Goal: Task Accomplishment & Management: Use online tool/utility

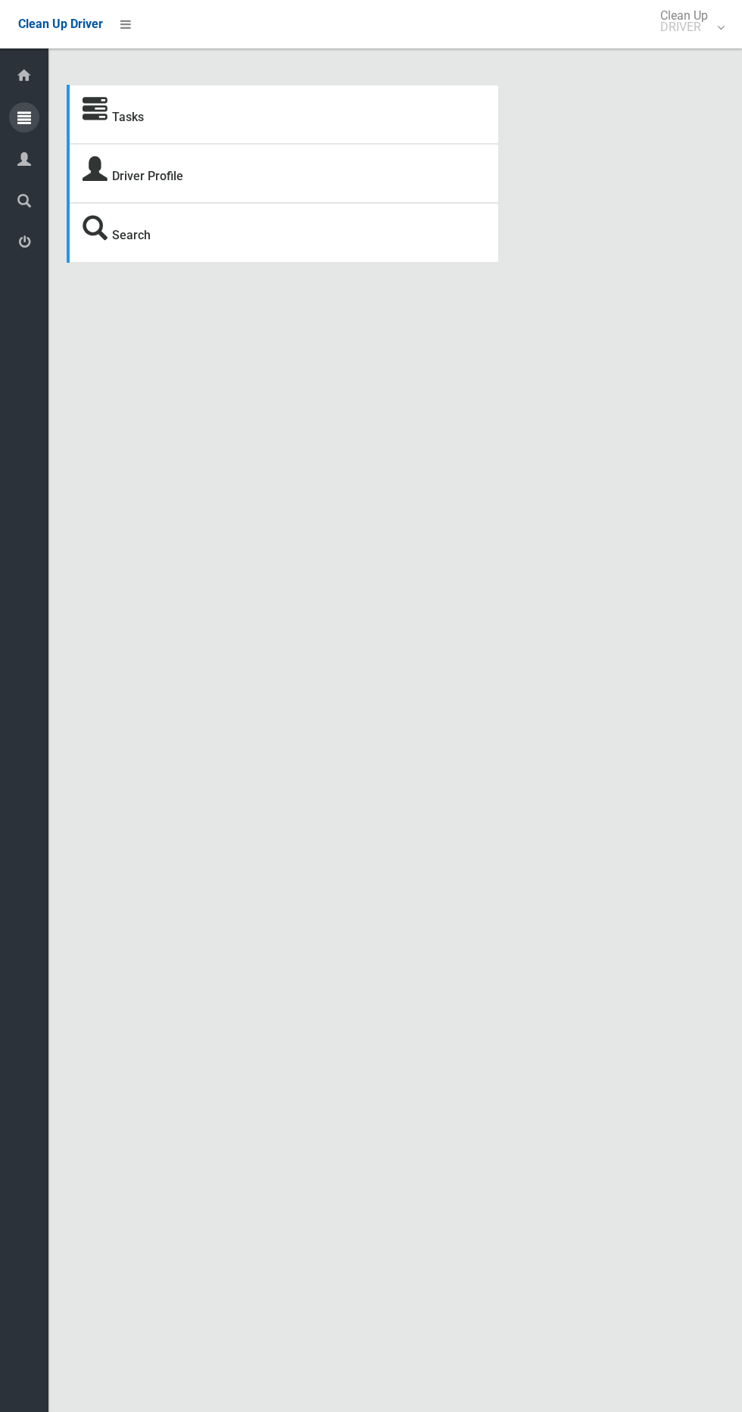
click at [24, 117] on icon at bounding box center [24, 117] width 14 height 30
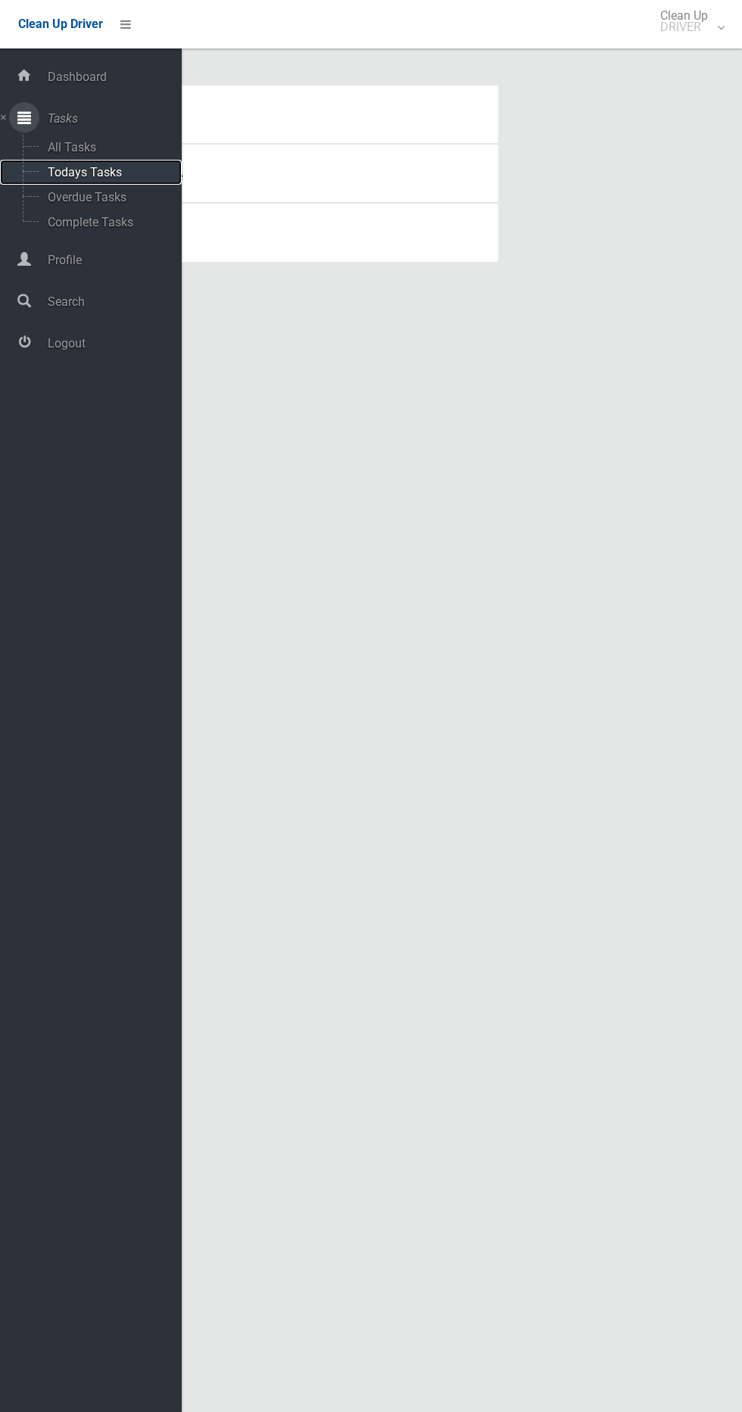
click at [89, 170] on span "Todays Tasks" at bounding box center [106, 172] width 126 height 14
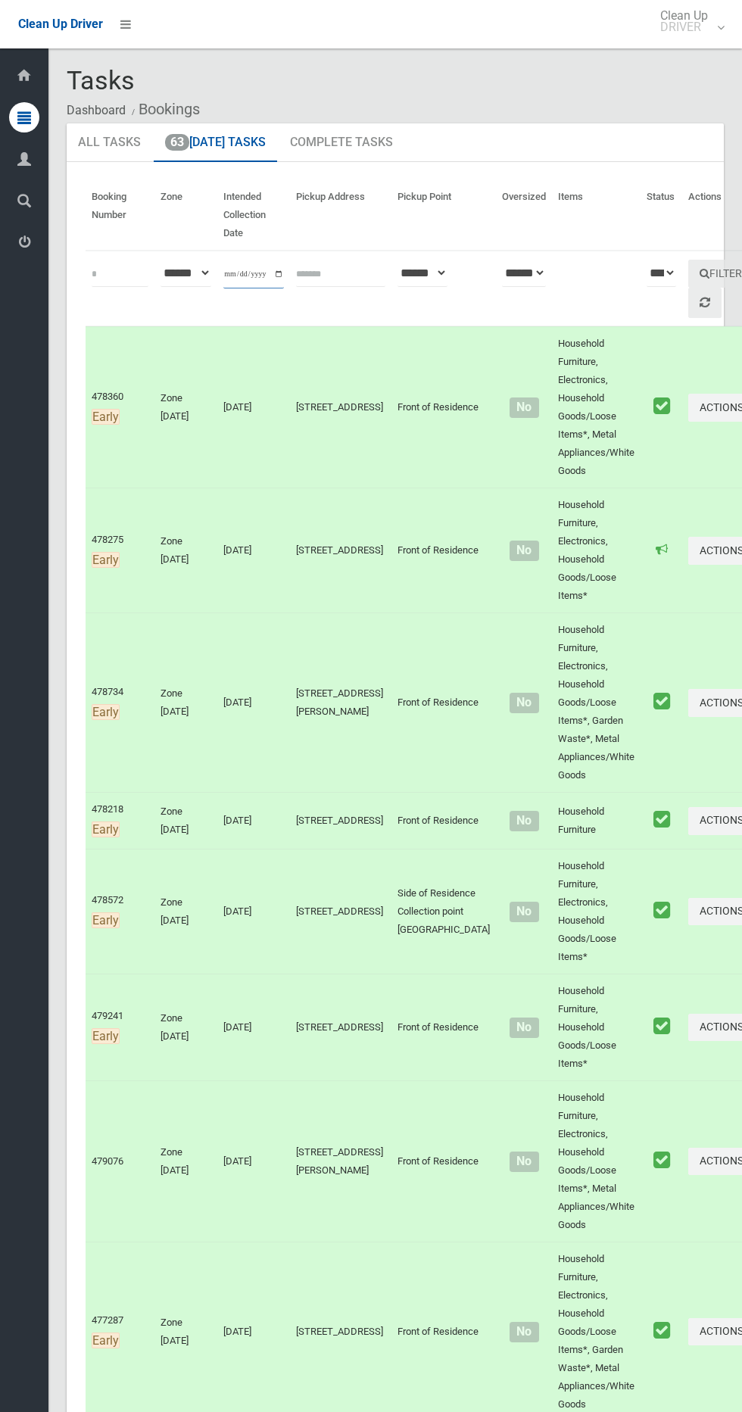
click at [244, 279] on input "**********" at bounding box center [253, 274] width 61 height 28
type input "**********"
click at [688, 273] on button "Filter" at bounding box center [720, 274] width 65 height 28
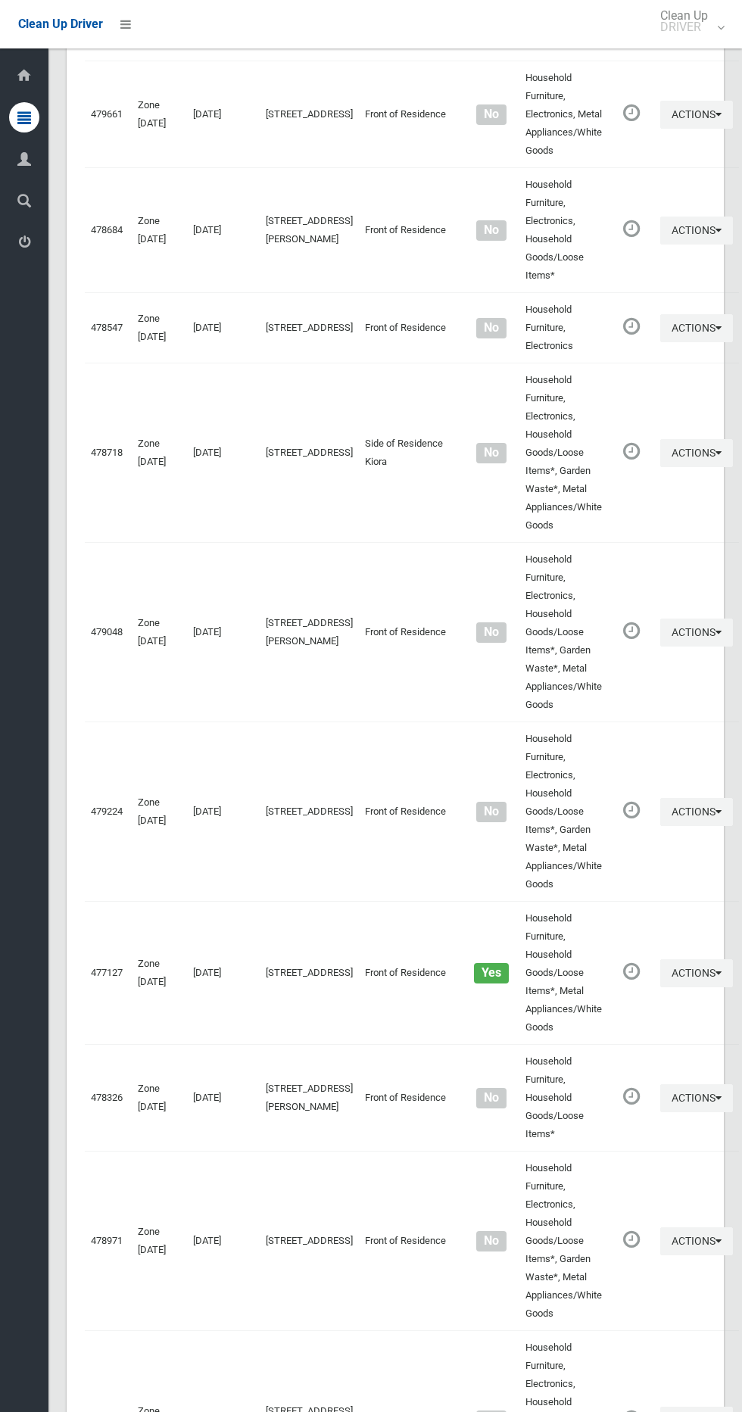
scroll to position [6818, 0]
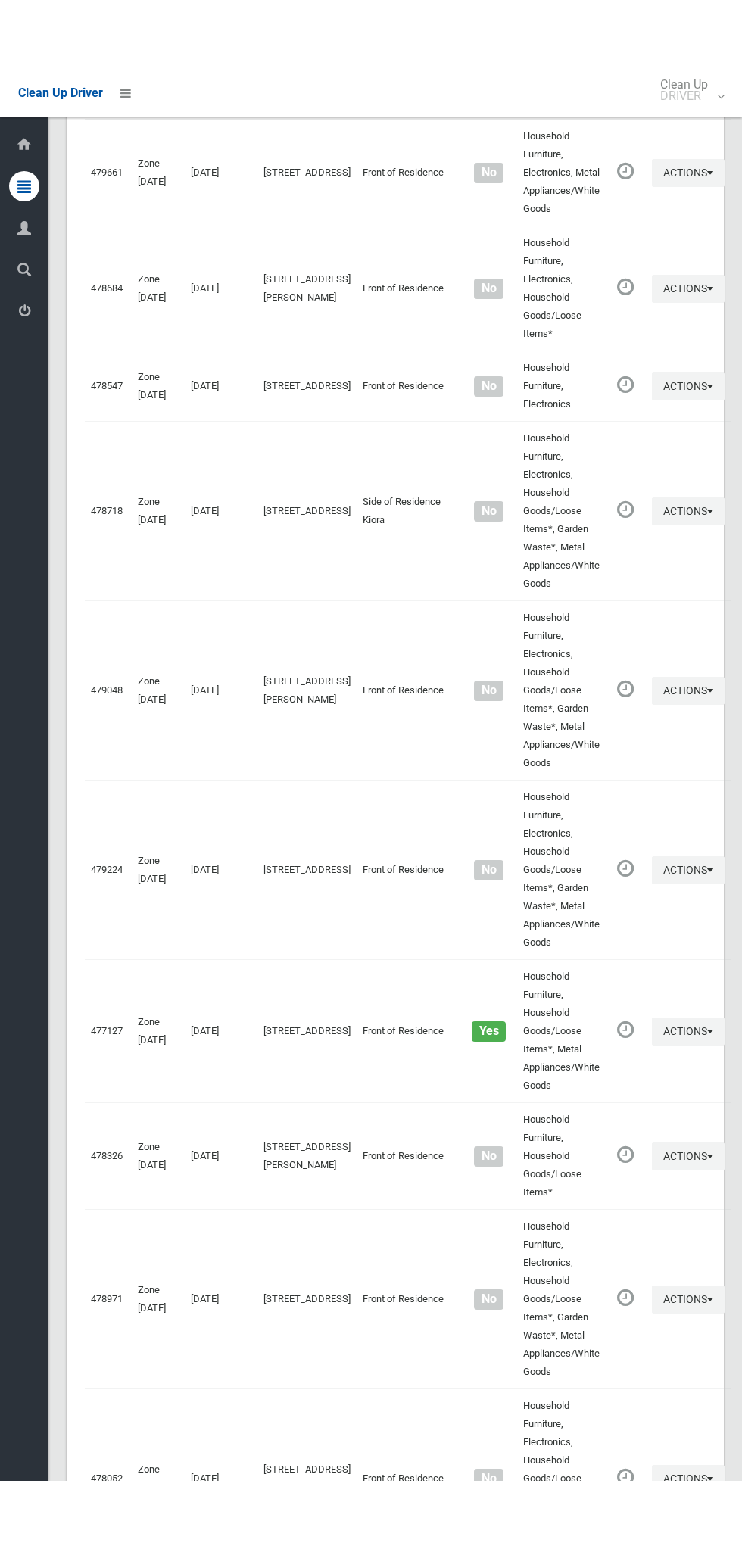
scroll to position [6680, 0]
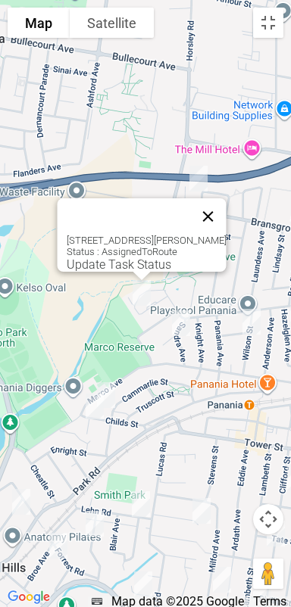
click at [226, 206] on button "Close" at bounding box center [208, 216] width 36 height 36
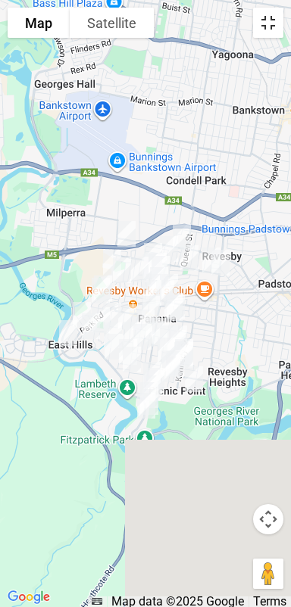
click at [271, 28] on button "Toggle fullscreen view" at bounding box center [268, 23] width 30 height 30
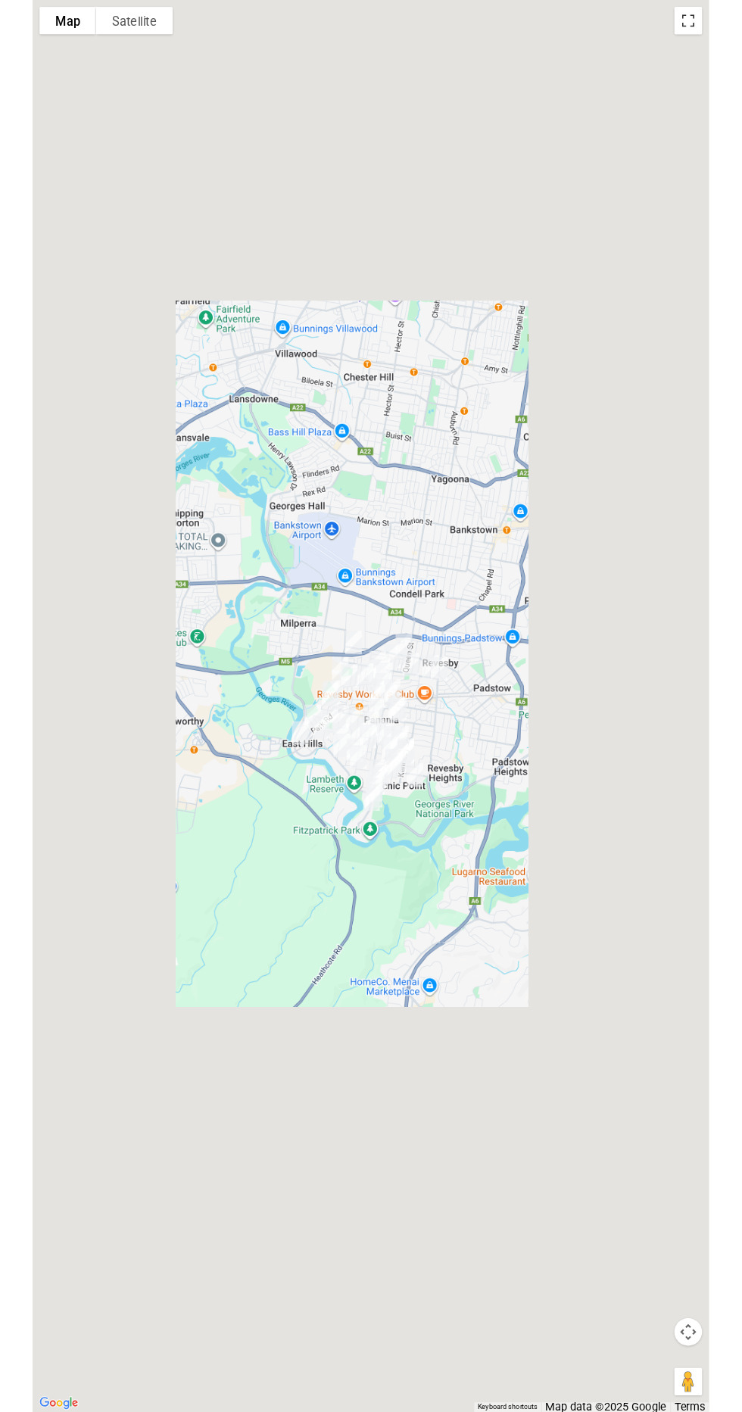
scroll to position [6744, 0]
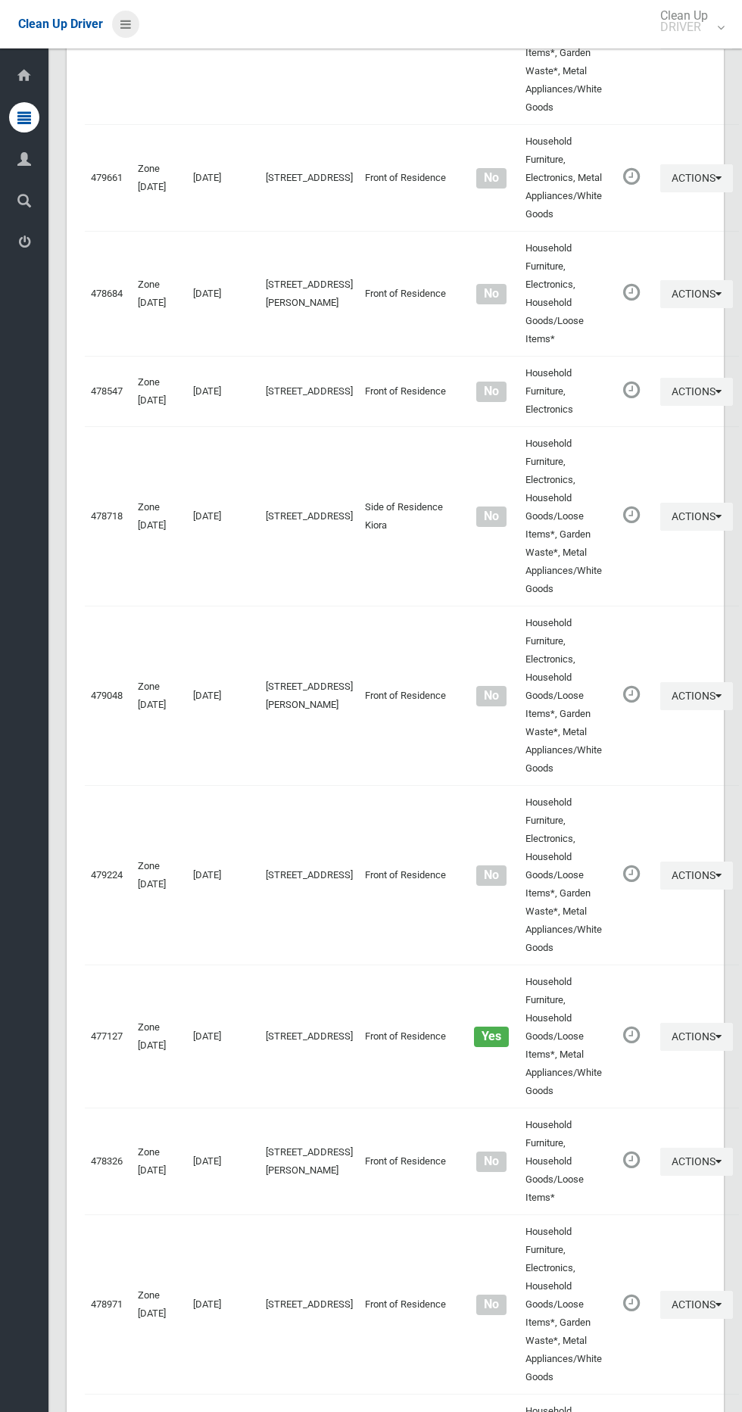
click at [131, 23] on link at bounding box center [125, 24] width 27 height 27
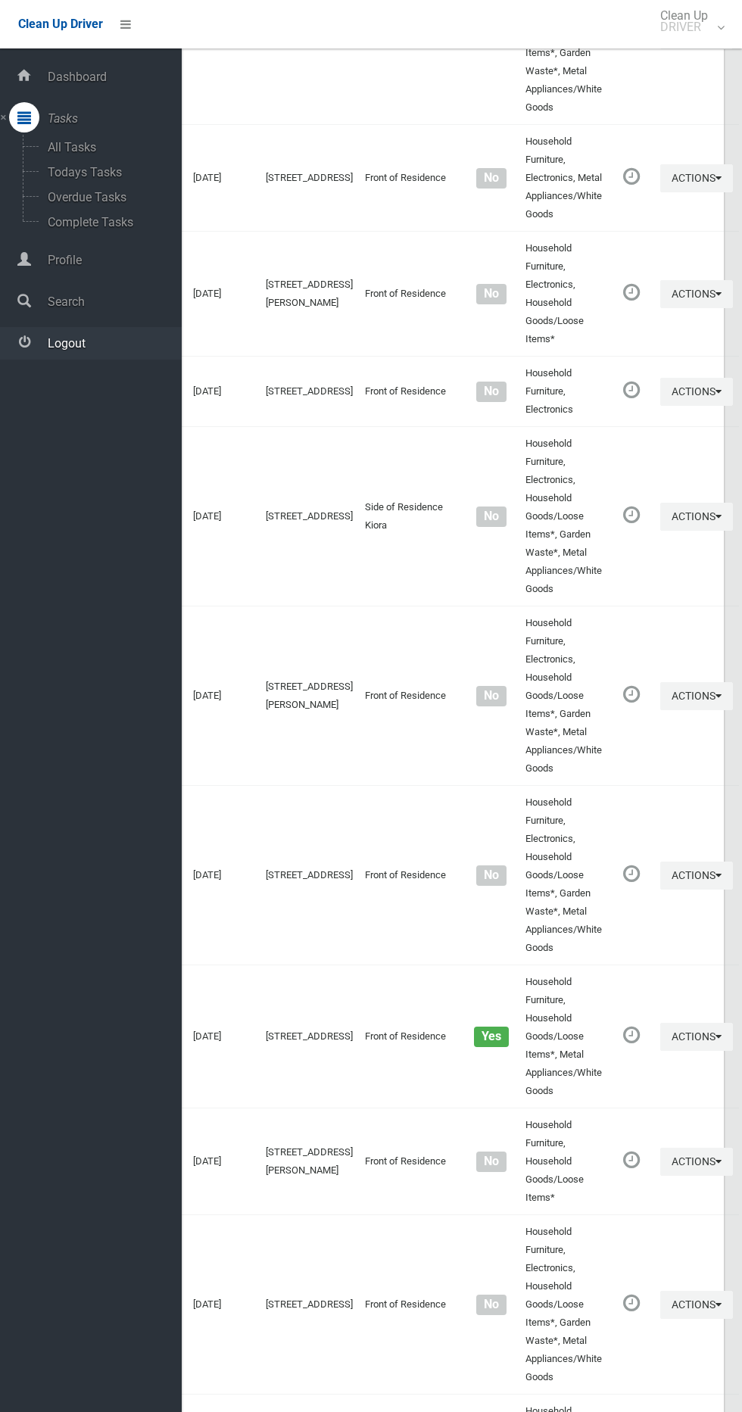
click at [108, 336] on span "Logout" at bounding box center [112, 343] width 139 height 14
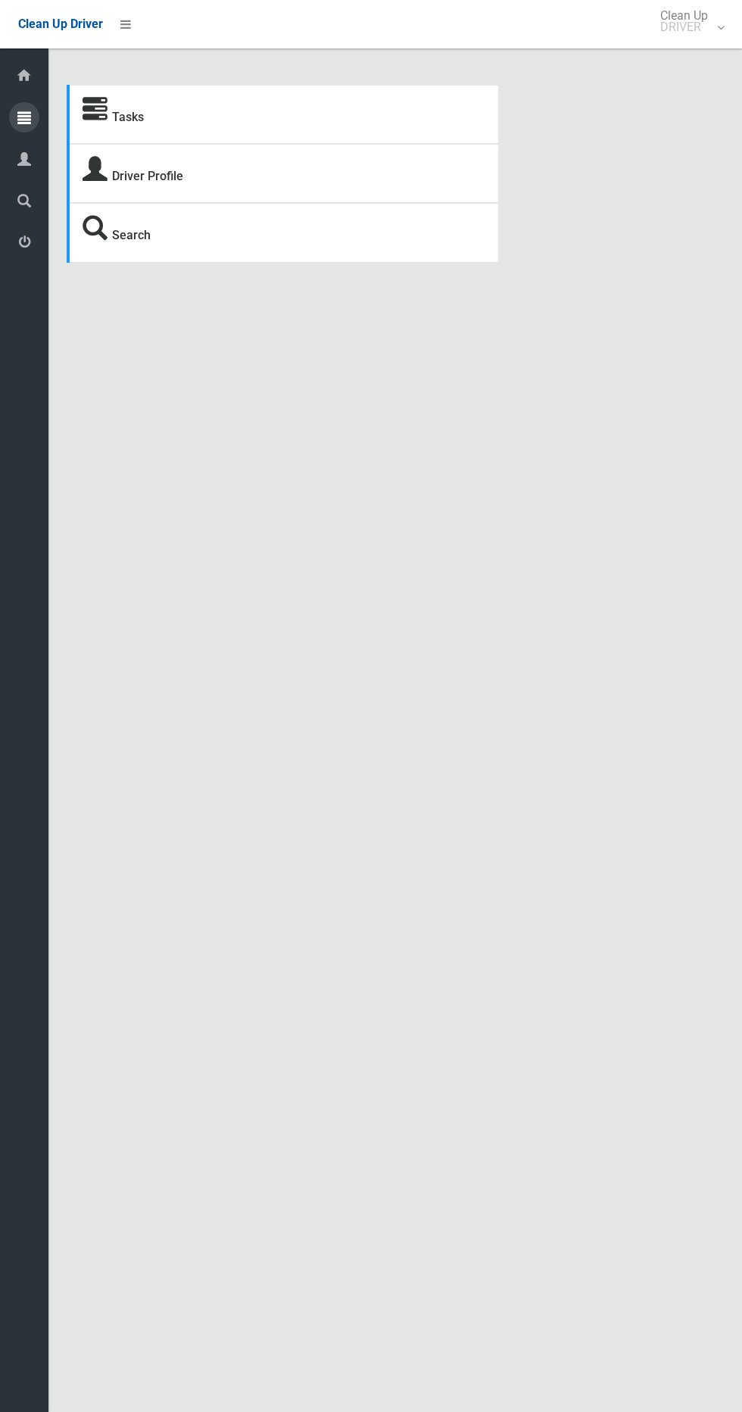
click at [33, 117] on div at bounding box center [24, 117] width 30 height 30
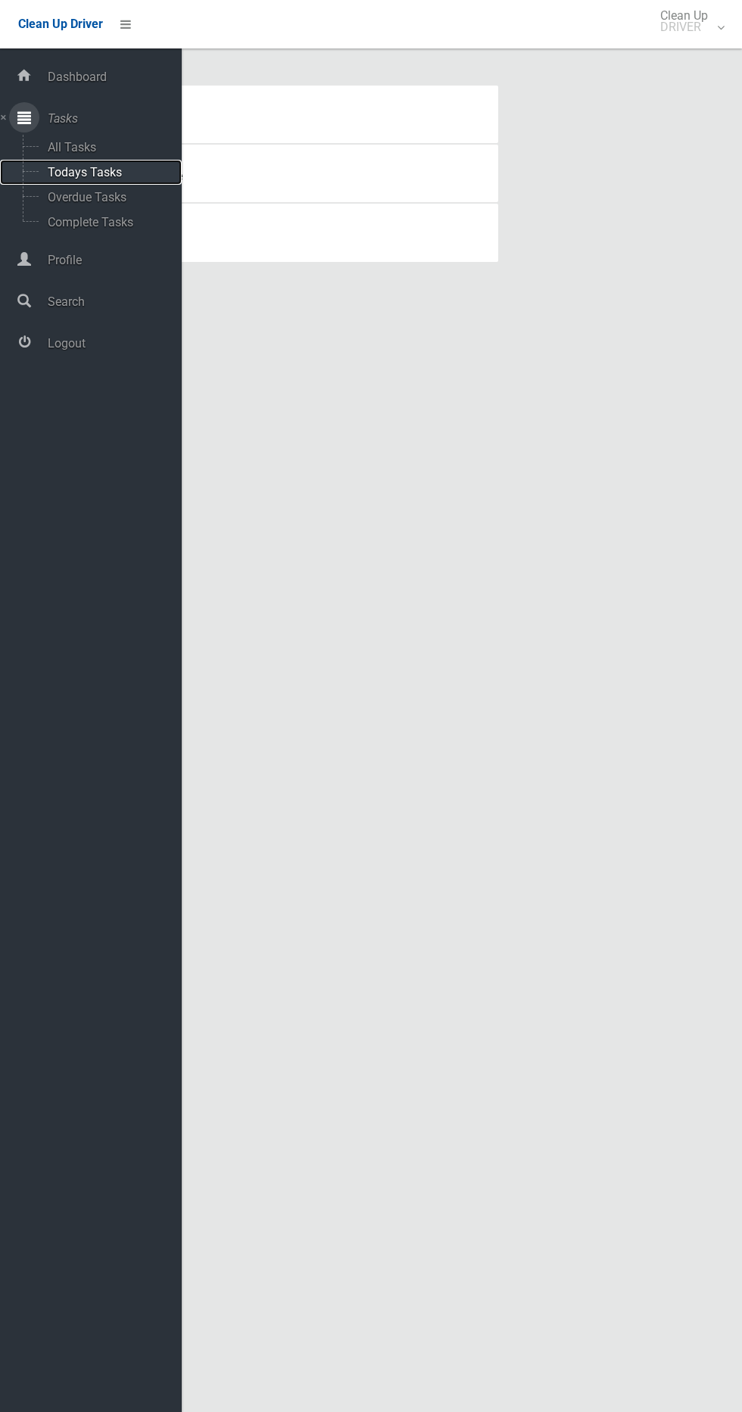
click at [132, 172] on span "Todays Tasks" at bounding box center [106, 172] width 126 height 14
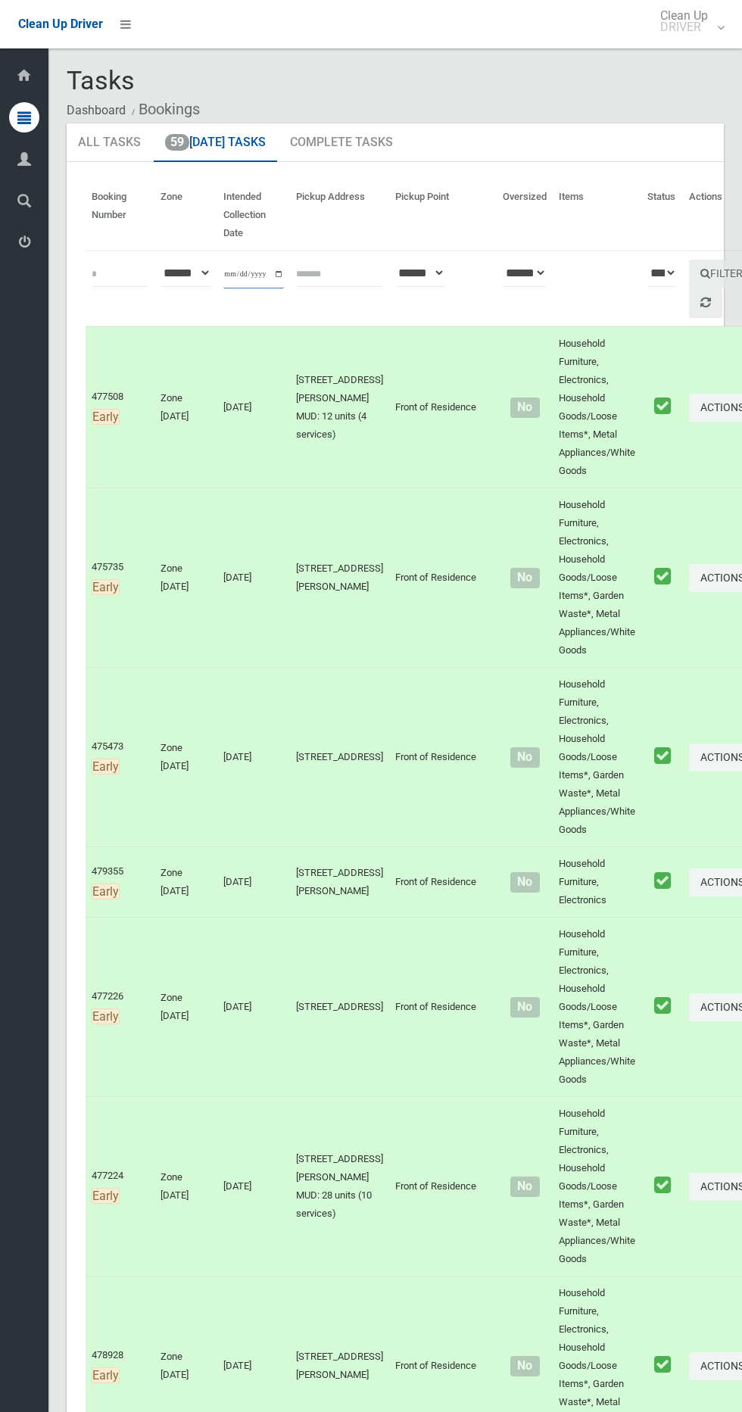
click at [265, 280] on input "**********" at bounding box center [253, 274] width 61 height 28
type input "**********"
click at [689, 276] on button "Filter" at bounding box center [721, 274] width 65 height 28
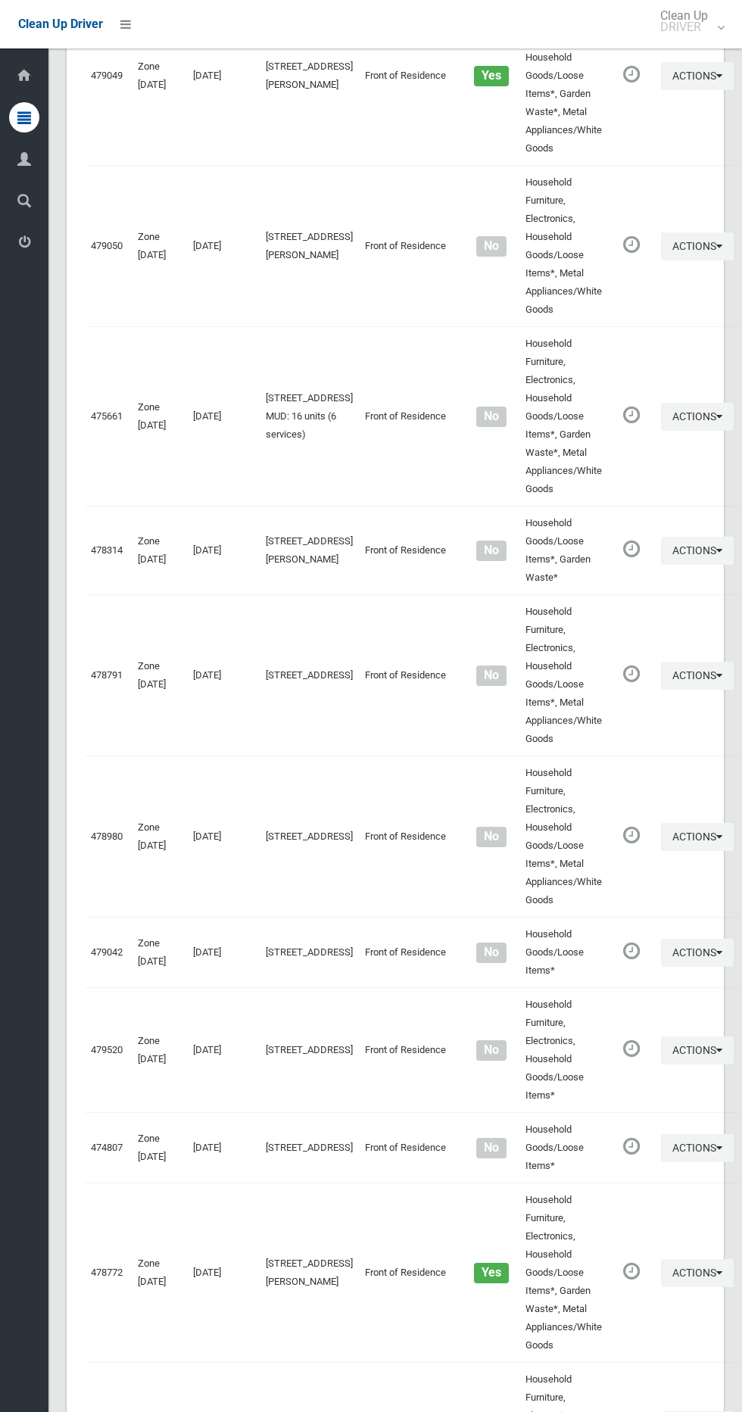
scroll to position [6330, 0]
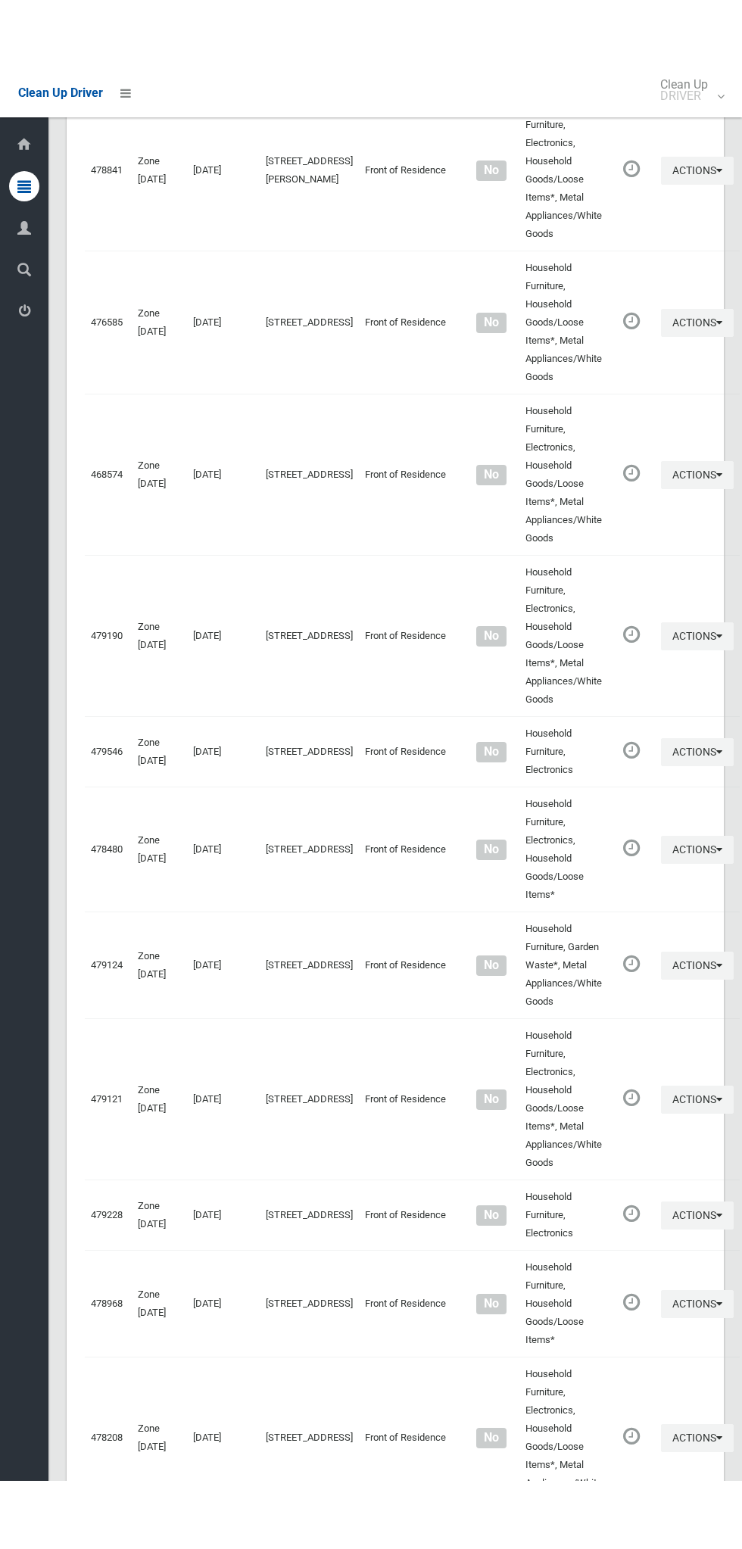
scroll to position [6193, 0]
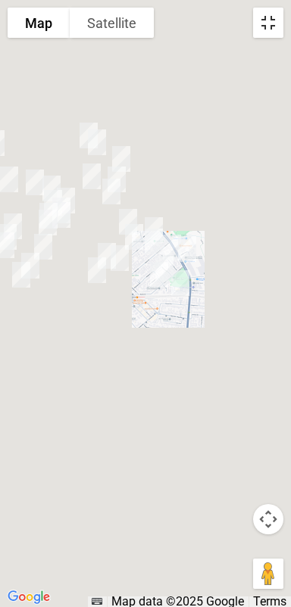
click at [271, 32] on button "Toggle fullscreen view" at bounding box center [268, 23] width 30 height 30
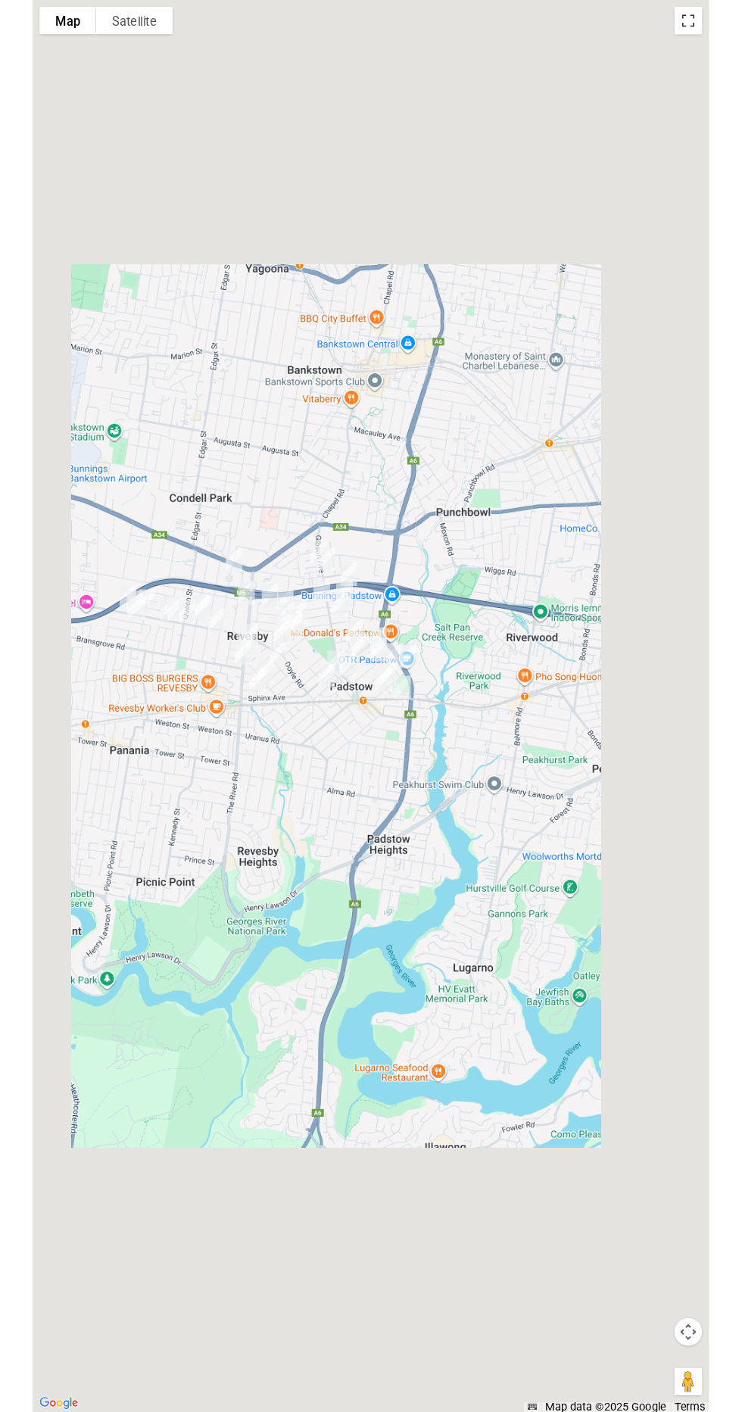
scroll to position [6256, 0]
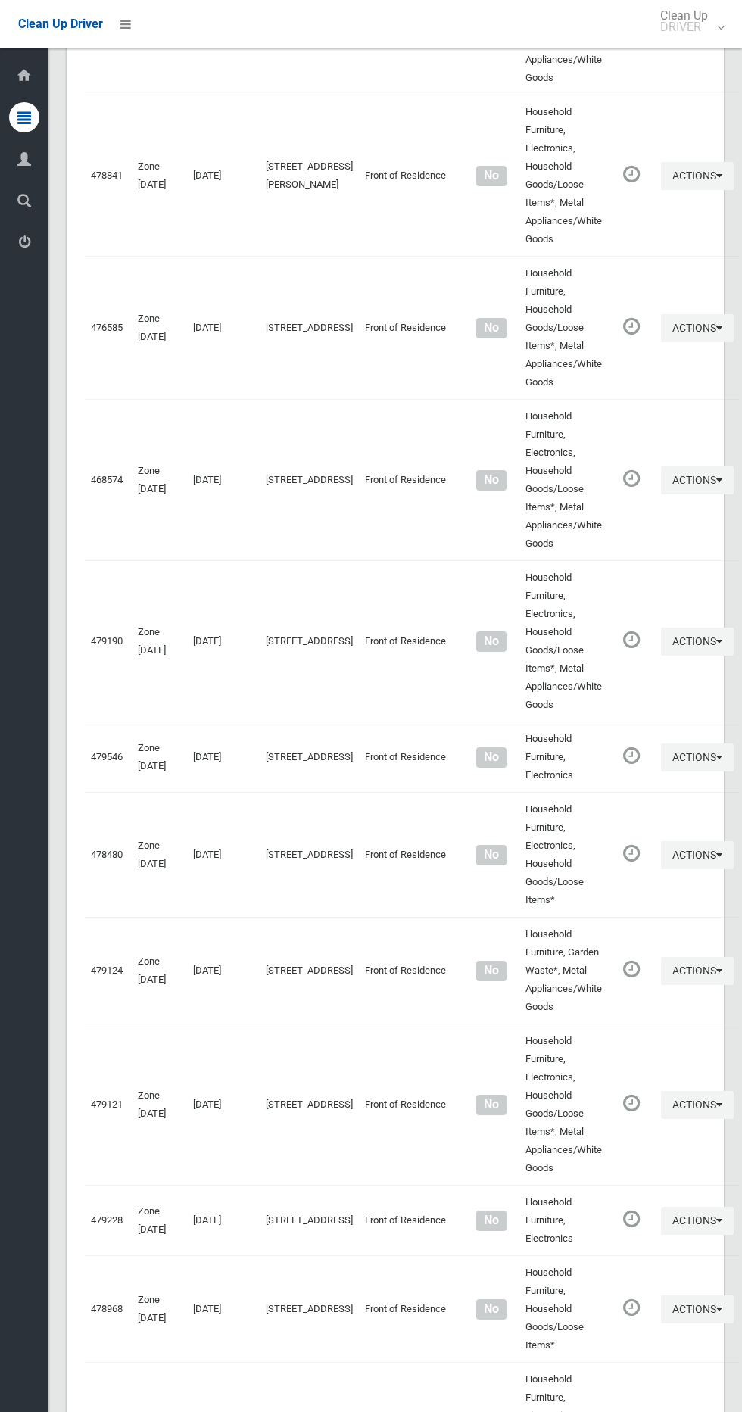
click at [162, 26] on div "Clean Up Driver Clean Up DRIVER Logout" at bounding box center [371, 24] width 742 height 48
click at [127, 30] on icon at bounding box center [125, 24] width 11 height 26
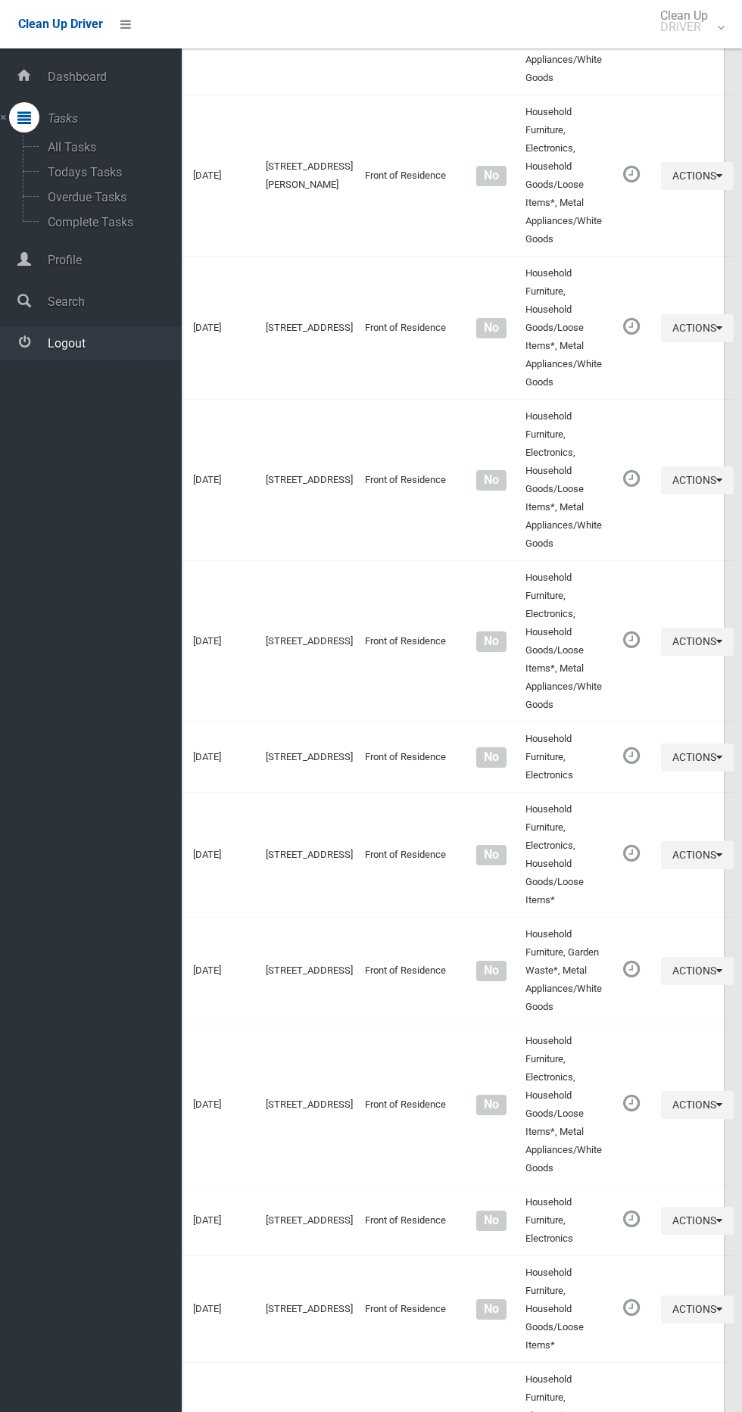
click at [115, 344] on span "Logout" at bounding box center [112, 343] width 139 height 14
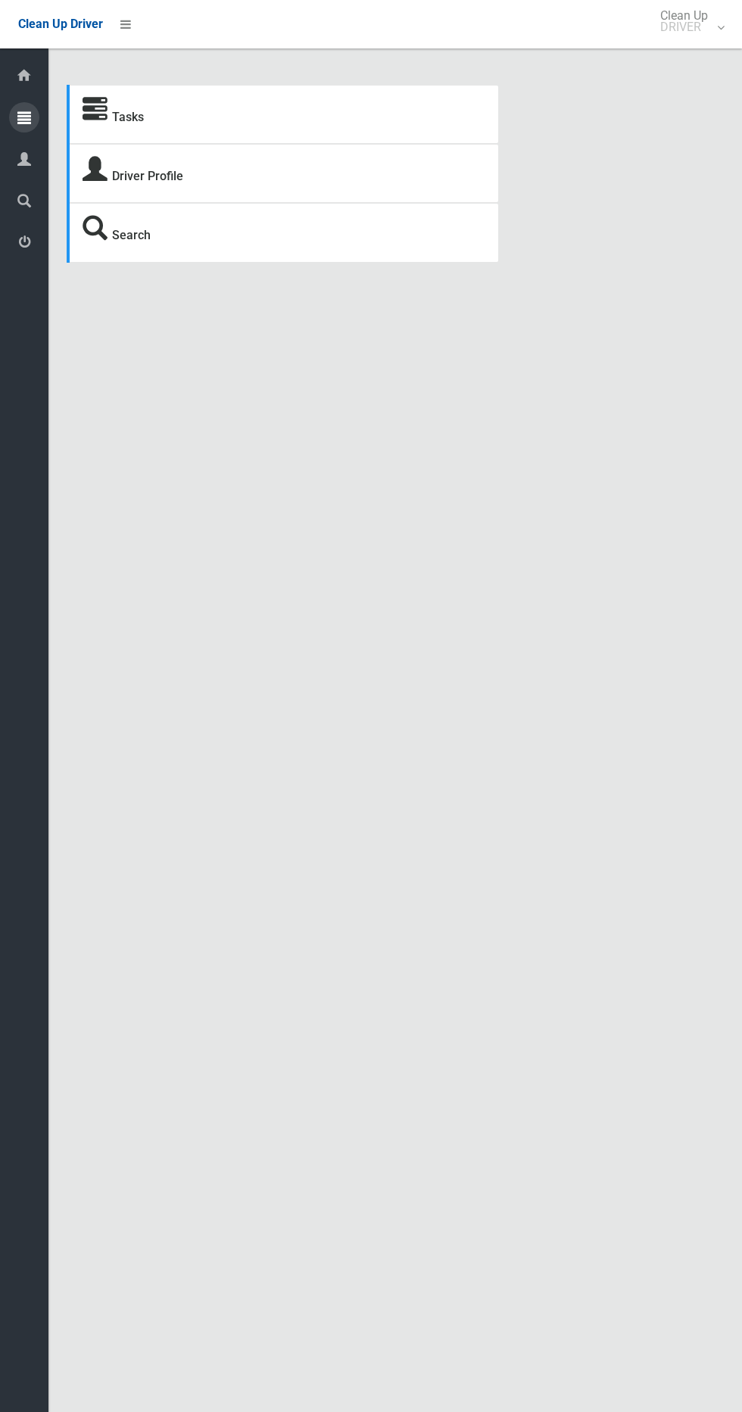
click at [35, 113] on div at bounding box center [24, 117] width 30 height 30
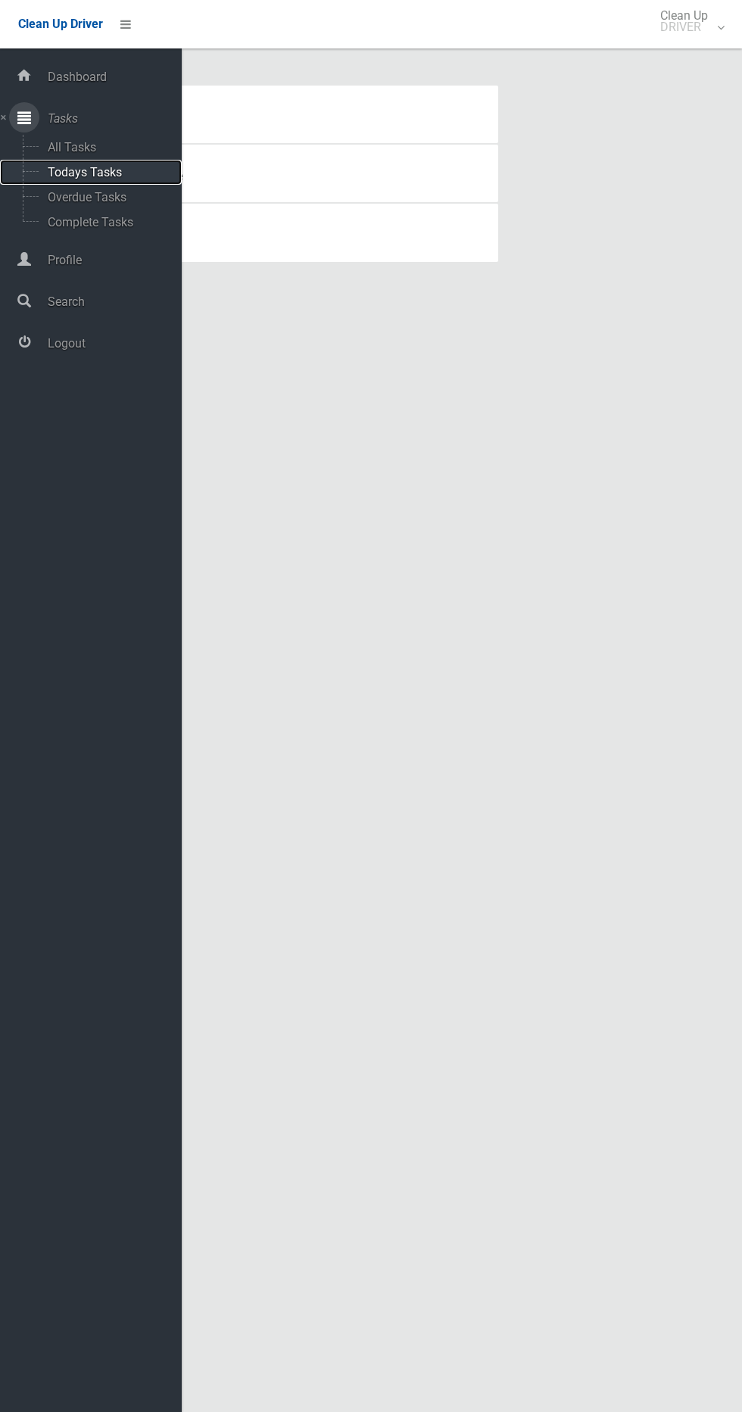
click at [139, 172] on span "Todays Tasks" at bounding box center [106, 172] width 126 height 14
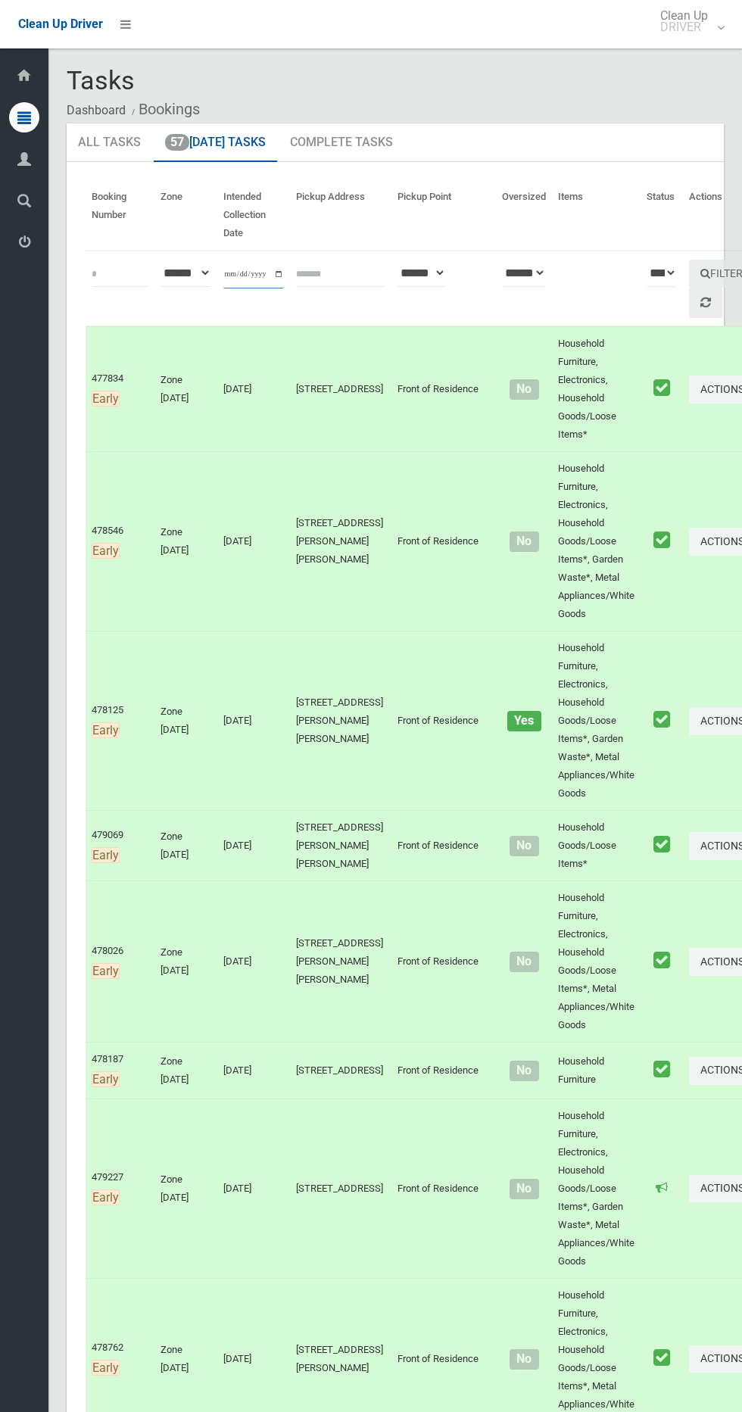
click at [246, 273] on input "**********" at bounding box center [253, 274] width 61 height 28
type input "**********"
click at [689, 278] on button "Filter" at bounding box center [721, 274] width 65 height 28
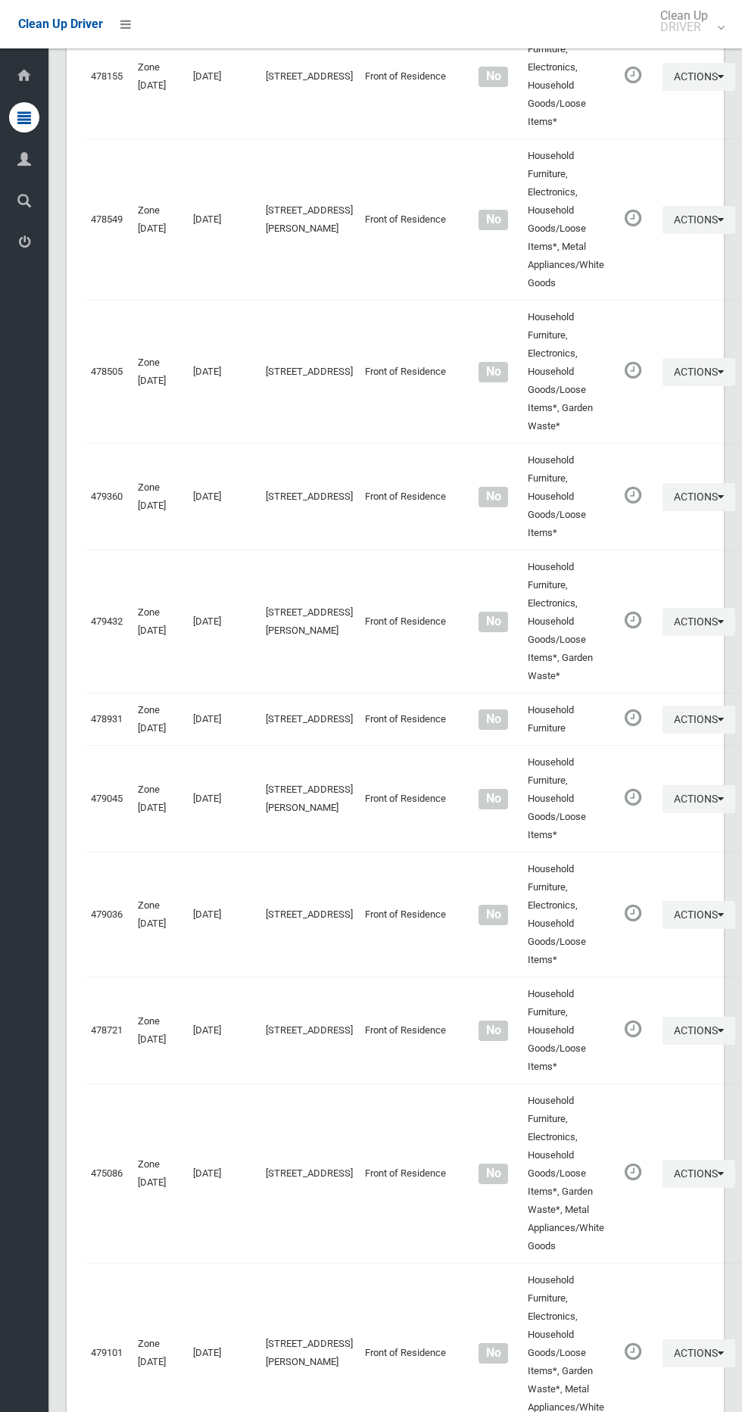
scroll to position [6623, 0]
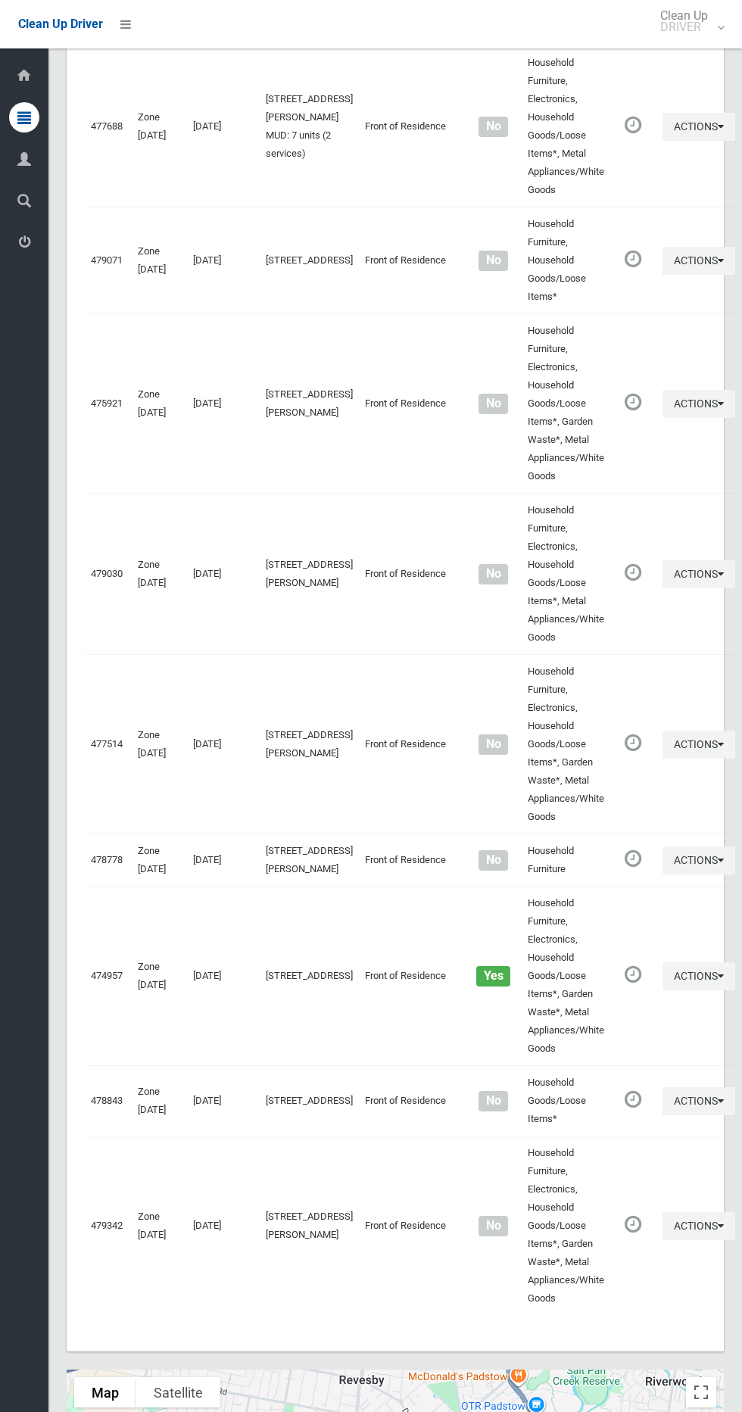
click at [697, 1377] on button "Toggle fullscreen view" at bounding box center [701, 1392] width 30 height 30
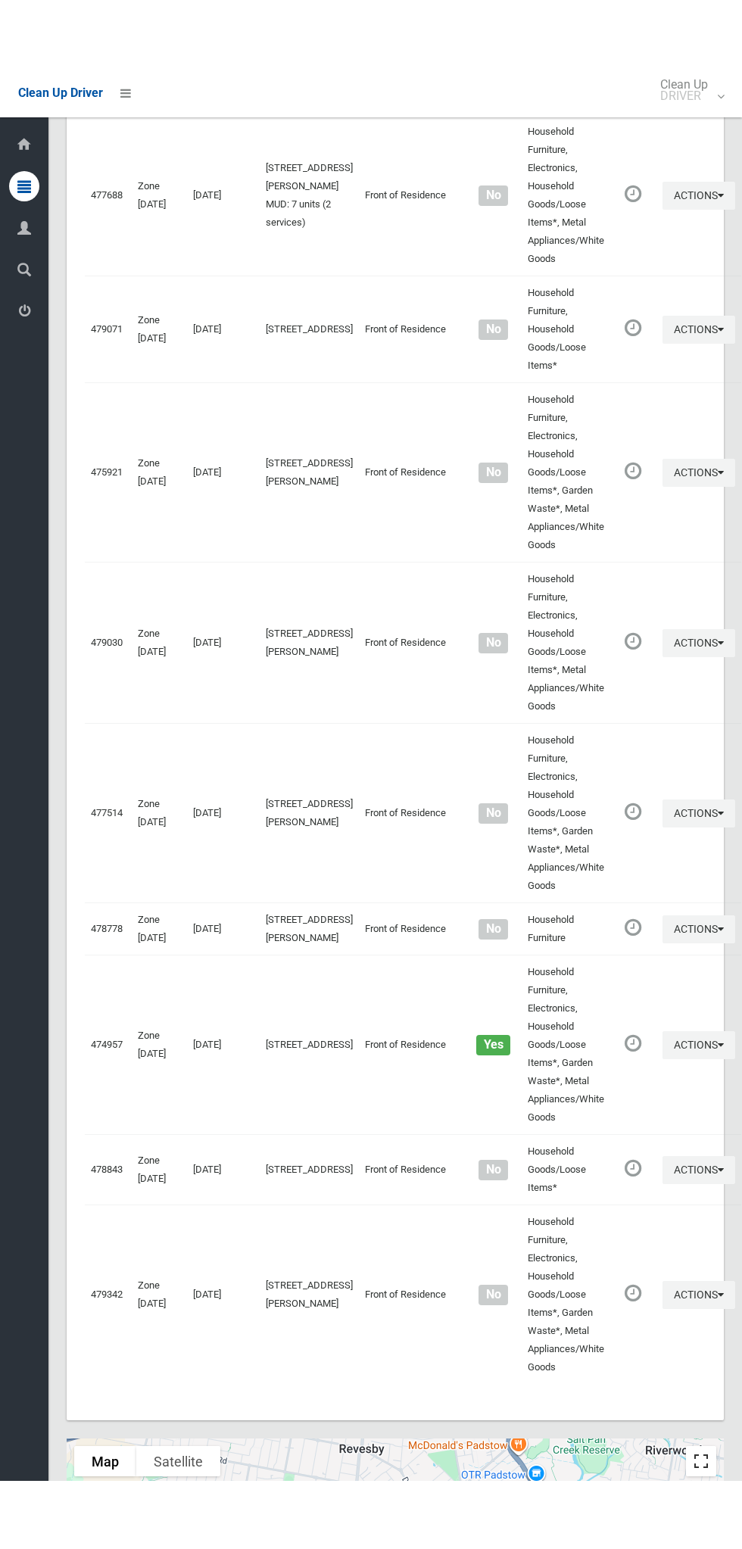
scroll to position [6486, 0]
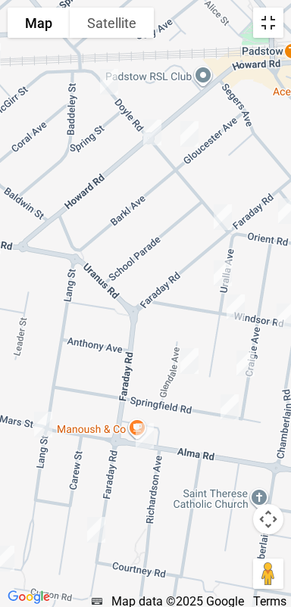
click at [271, 21] on button "Toggle fullscreen view" at bounding box center [268, 23] width 30 height 30
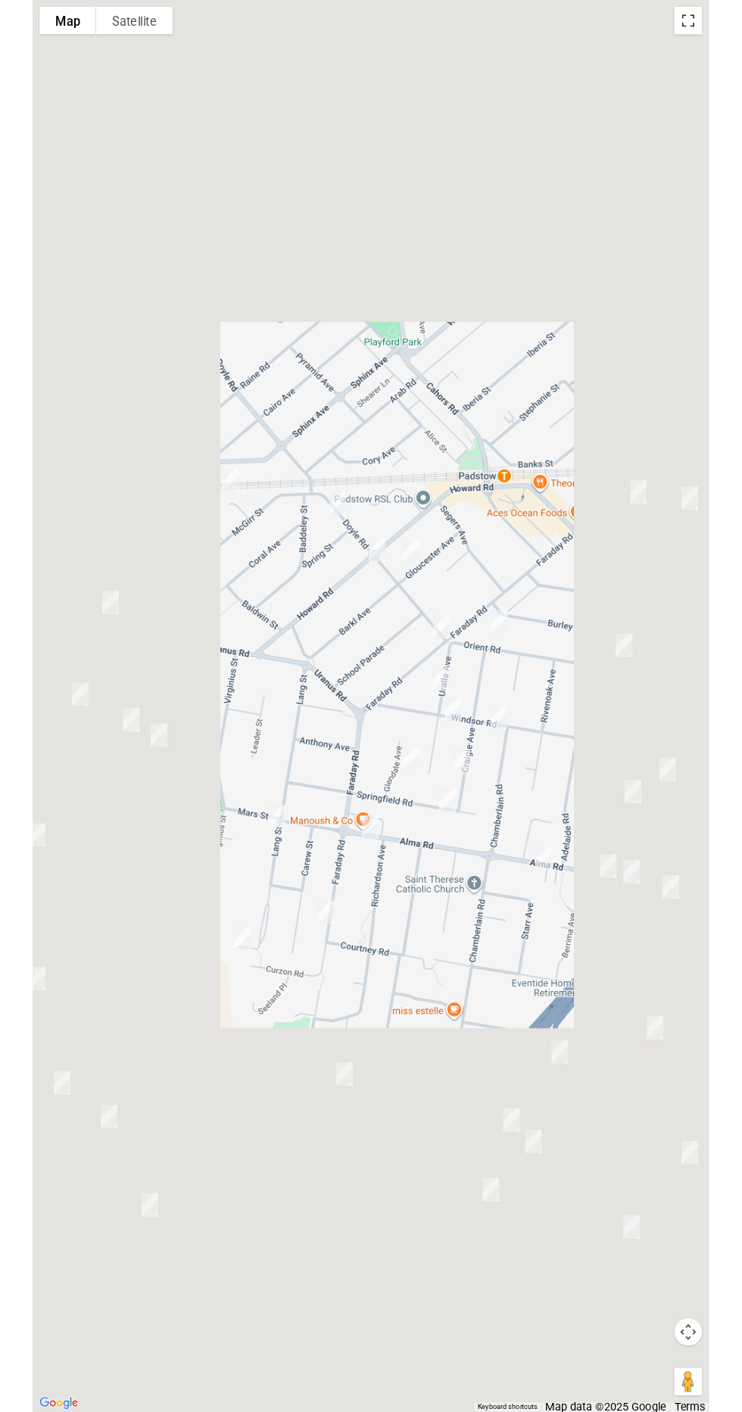
scroll to position [6540, 0]
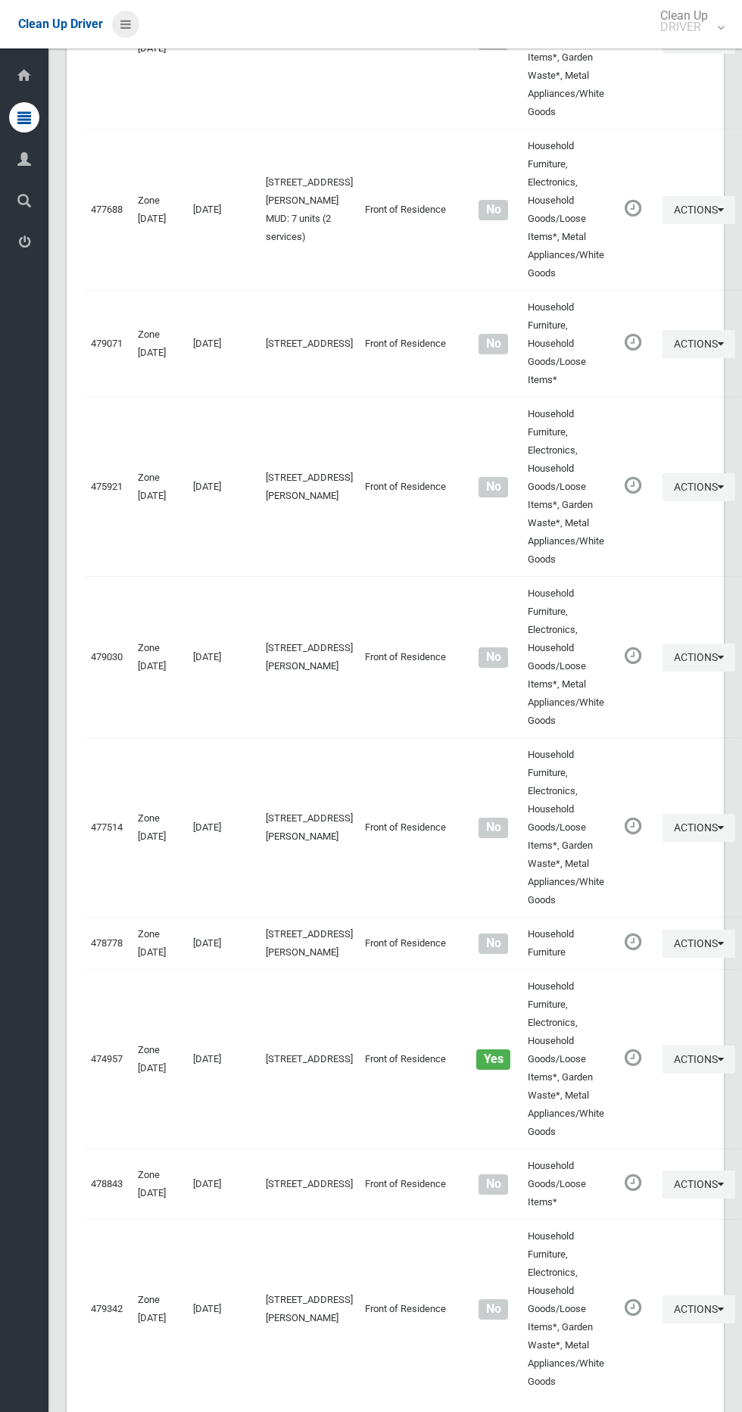
click at [122, 23] on icon at bounding box center [125, 24] width 11 height 26
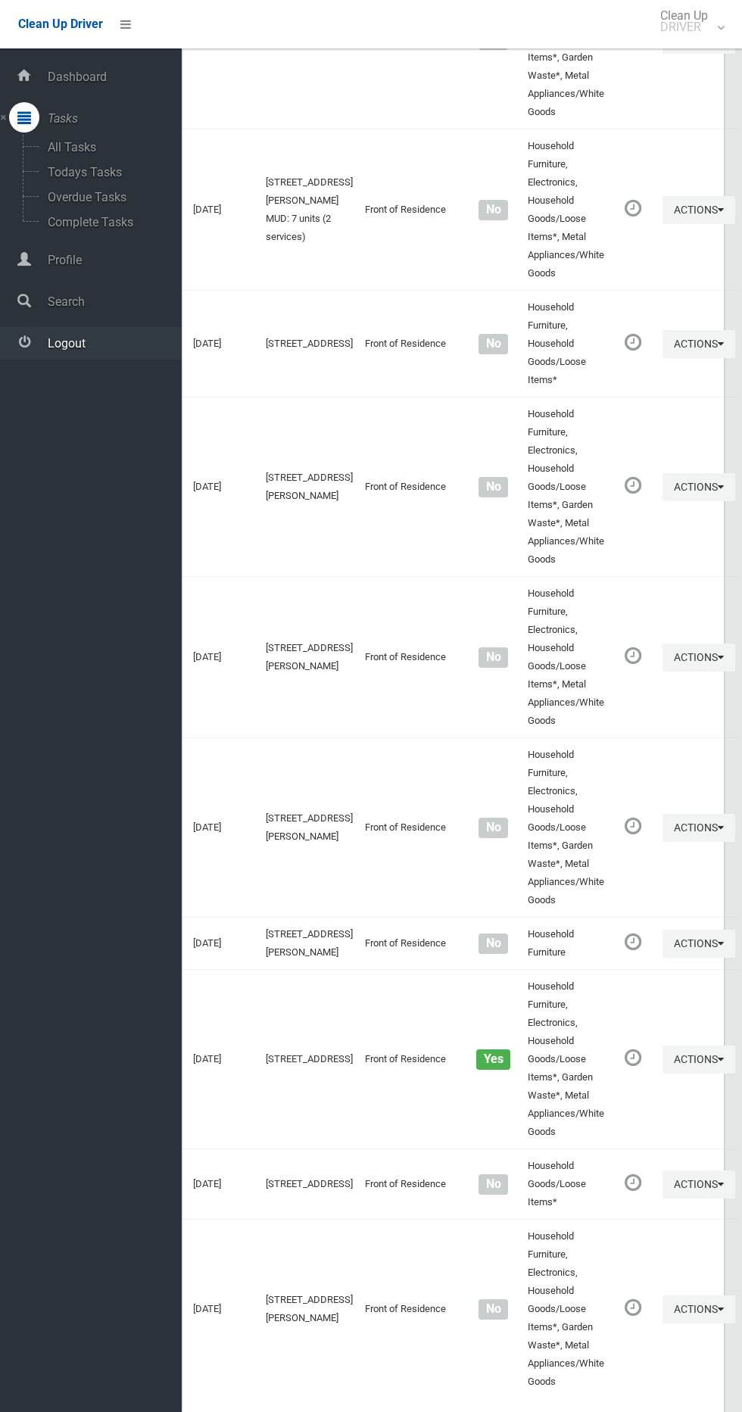
click at [98, 338] on span "Logout" at bounding box center [112, 343] width 139 height 14
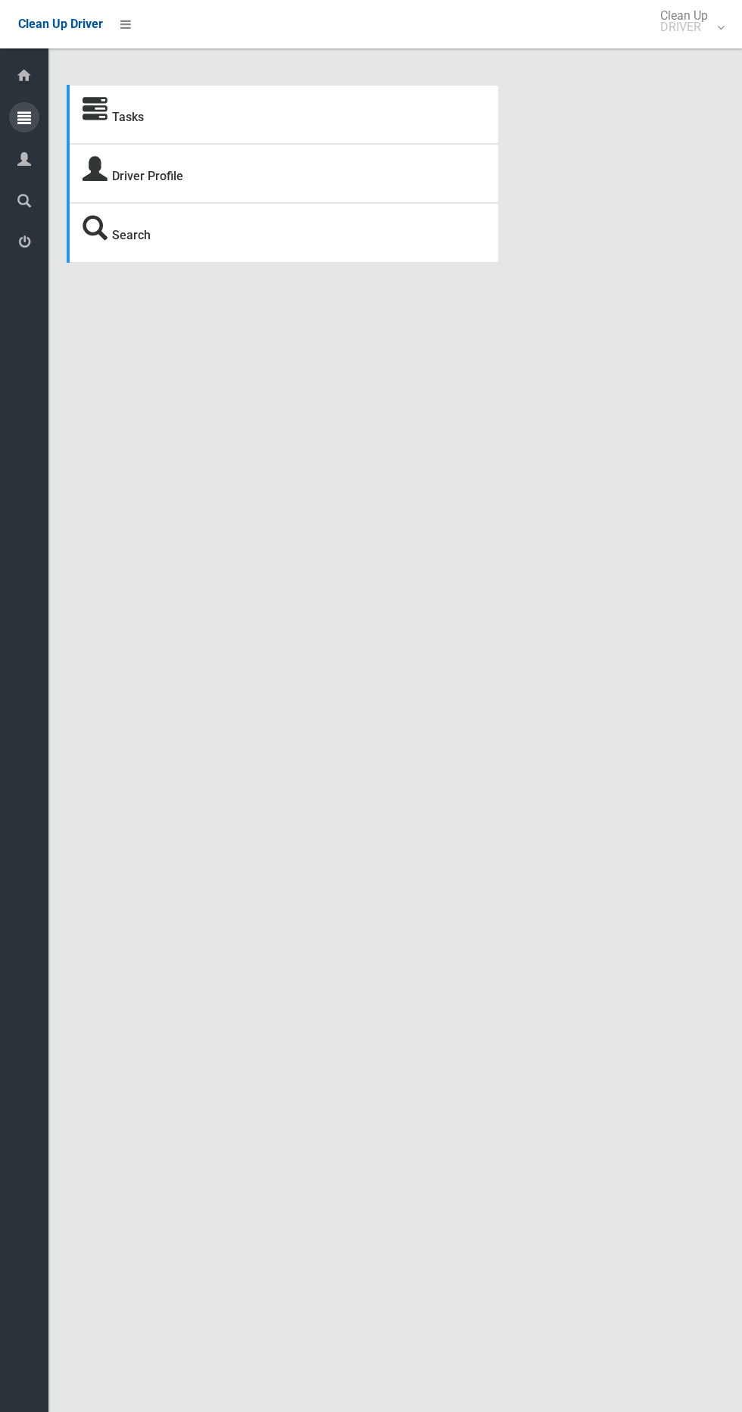
click at [25, 117] on icon at bounding box center [24, 117] width 14 height 30
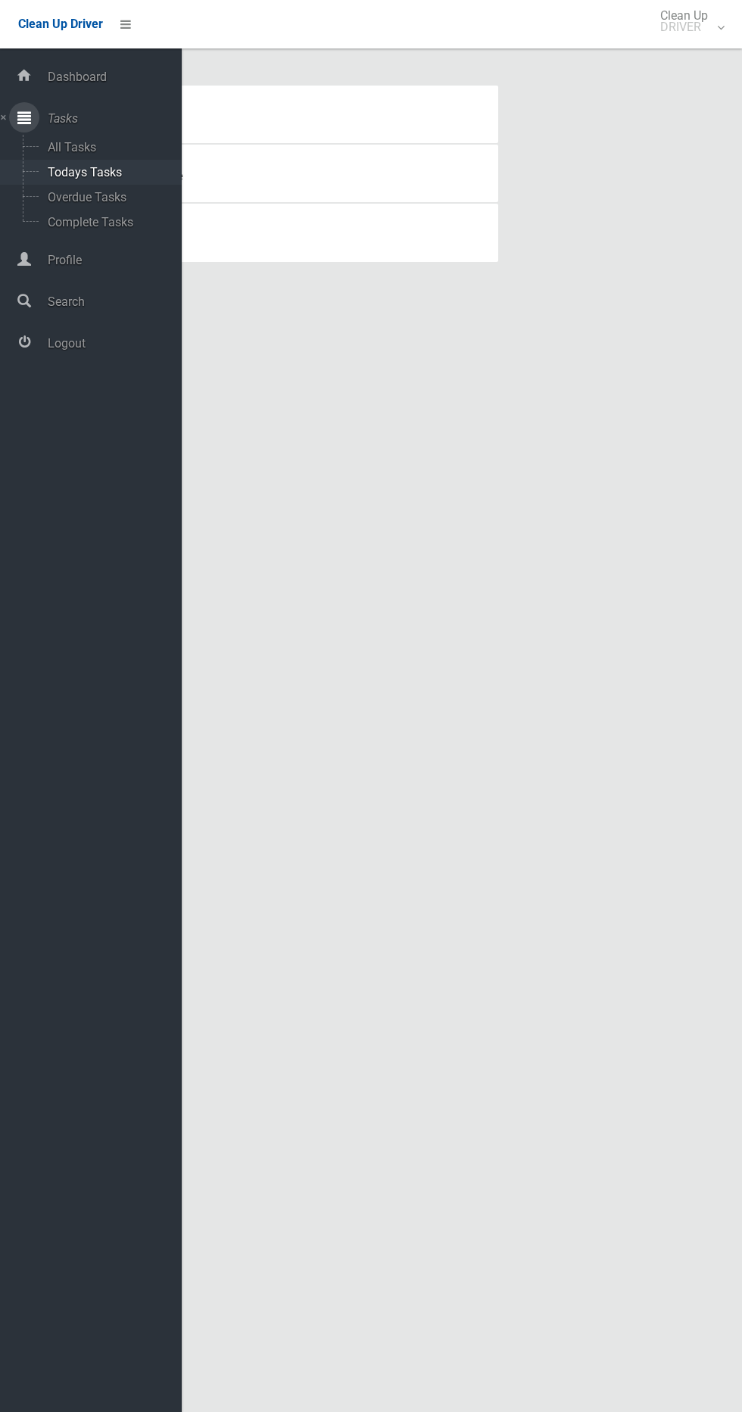
click at [147, 173] on span "Todays Tasks" at bounding box center [106, 172] width 126 height 14
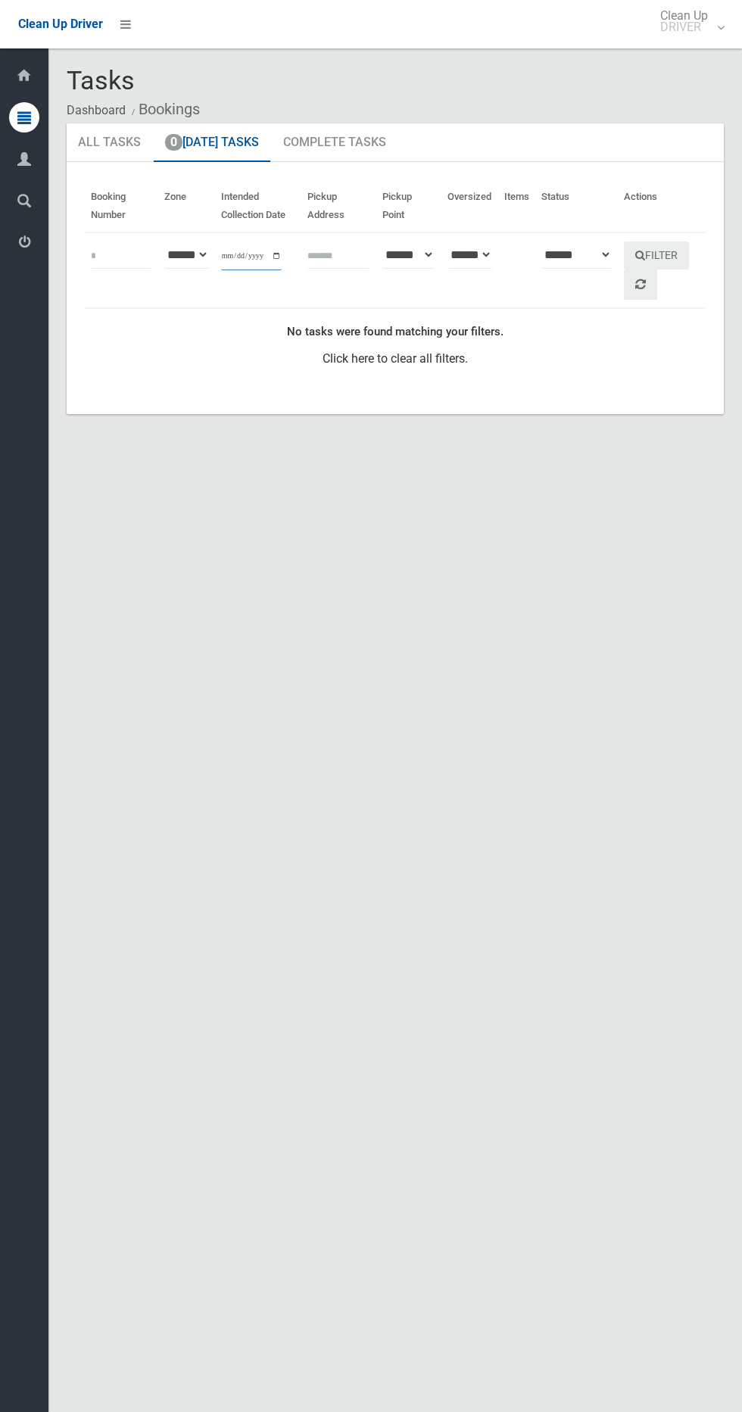
click at [273, 257] on input "**********" at bounding box center [251, 256] width 61 height 28
type input "**********"
click at [671, 267] on button "Filter" at bounding box center [656, 255] width 65 height 28
click at [662, 255] on button "Filter" at bounding box center [656, 255] width 65 height 28
click at [125, 23] on icon at bounding box center [125, 24] width 11 height 26
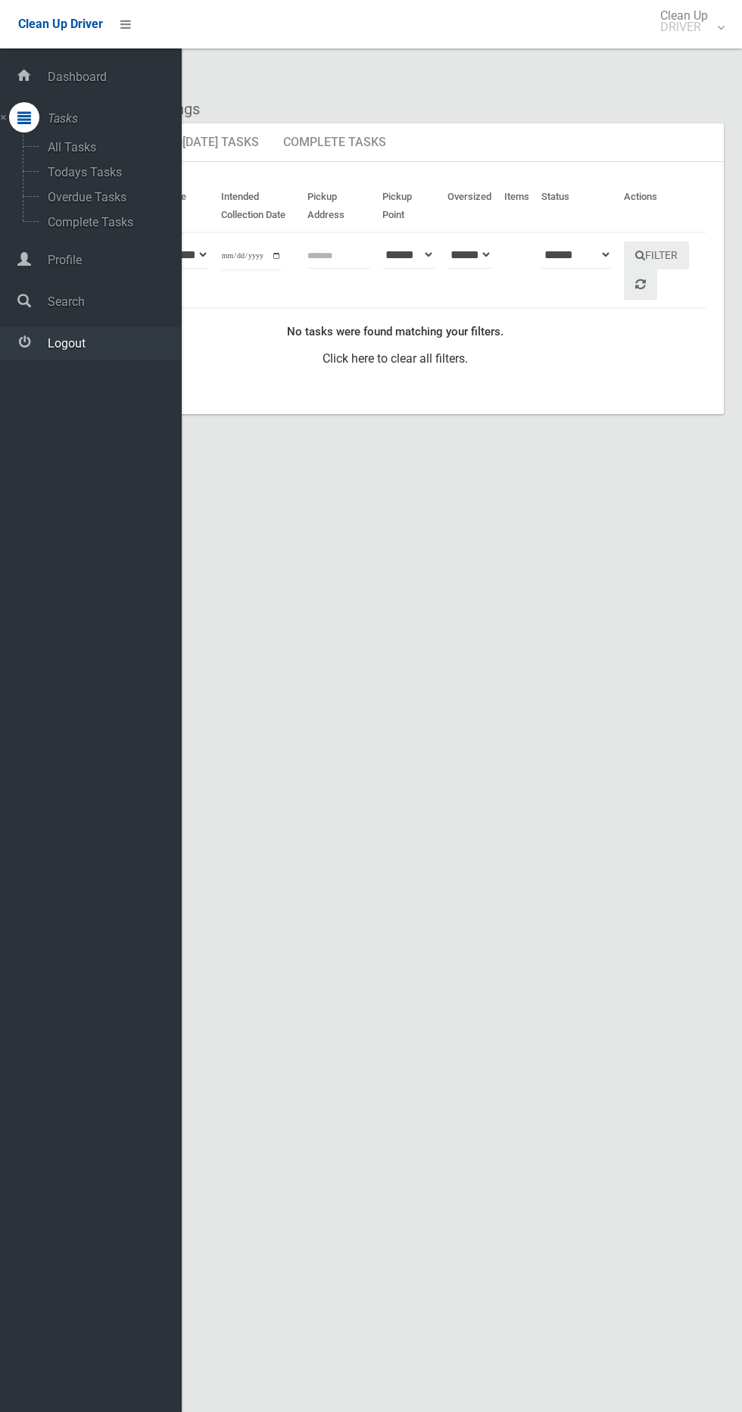
click at [133, 338] on span "Logout" at bounding box center [112, 343] width 139 height 14
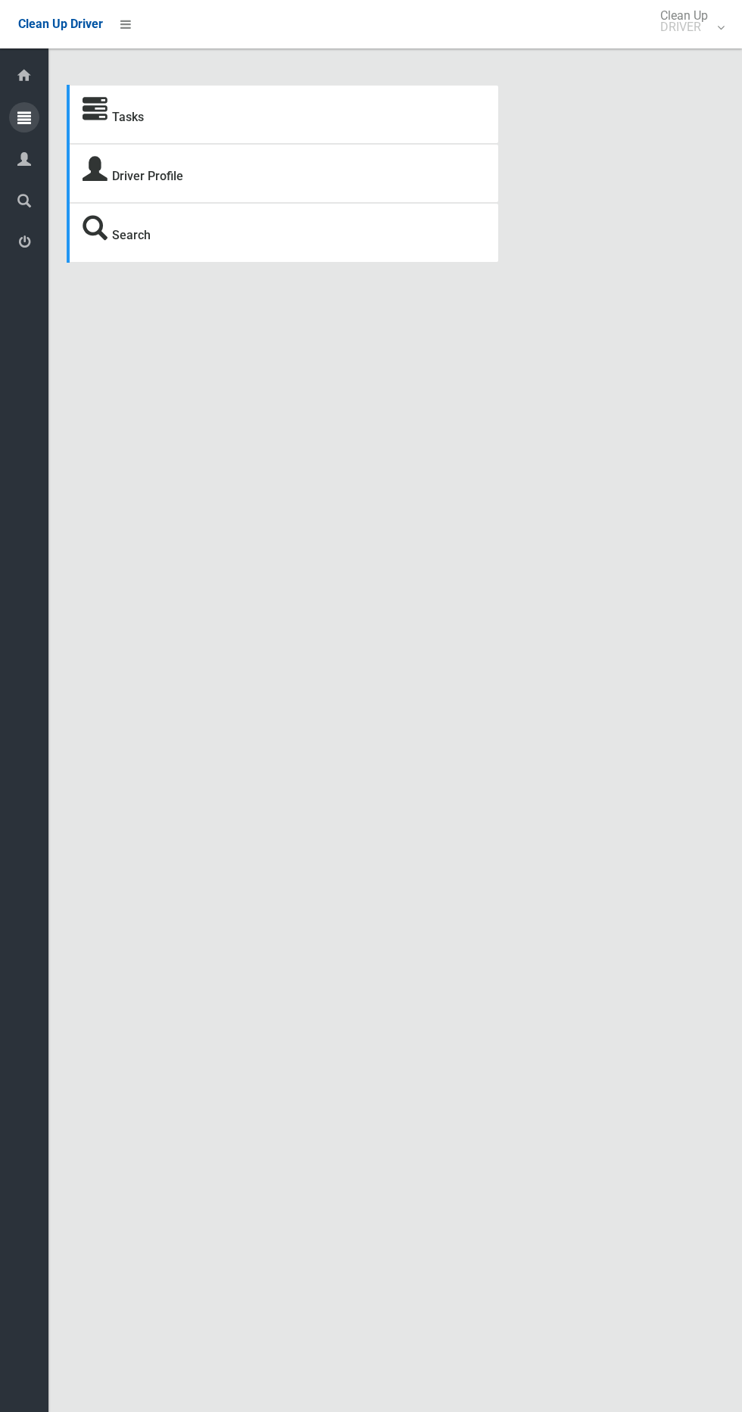
click at [27, 121] on icon at bounding box center [24, 117] width 14 height 30
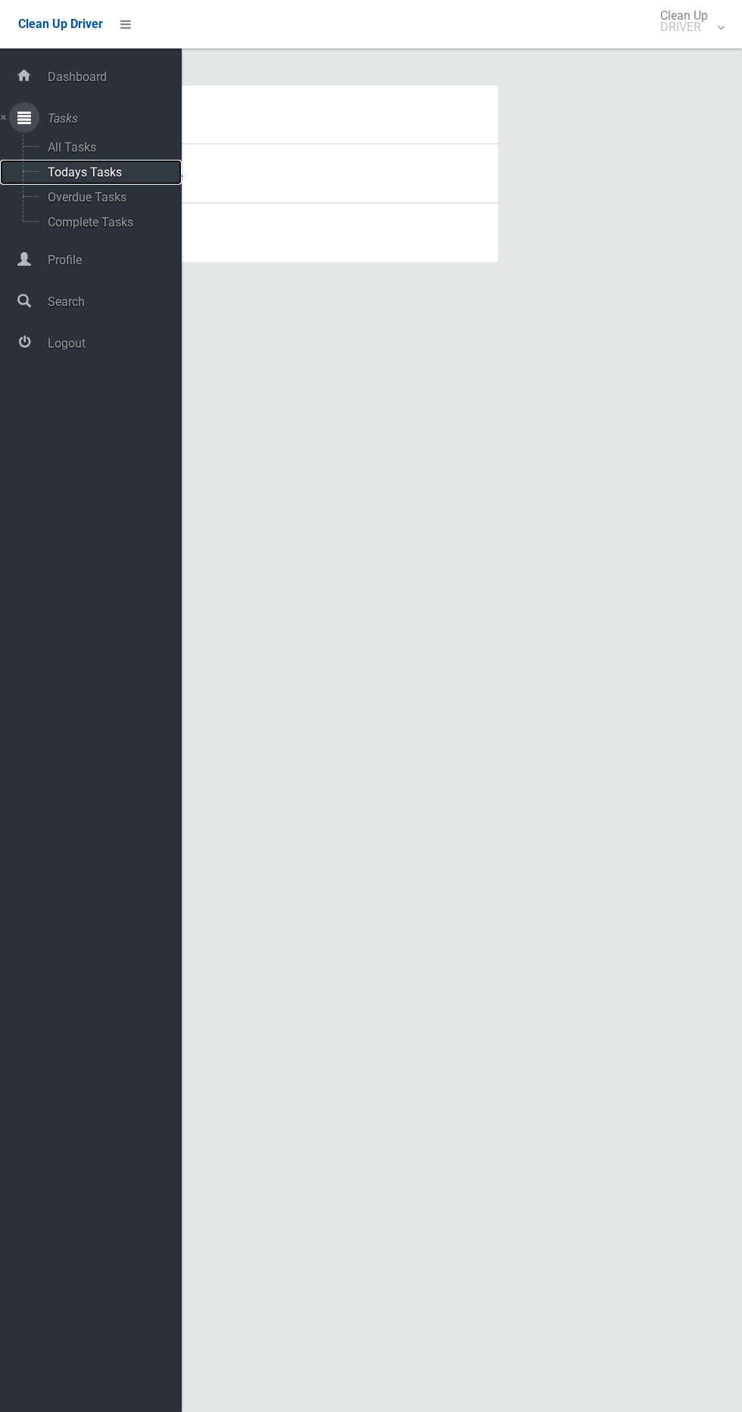
click at [130, 177] on span "Todays Tasks" at bounding box center [106, 172] width 126 height 14
